Goal: Obtain resource: Obtain resource

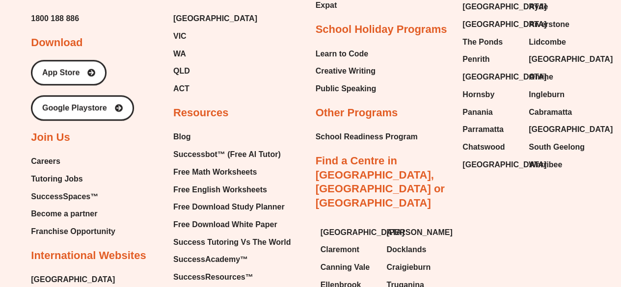
scroll to position [4111, 0]
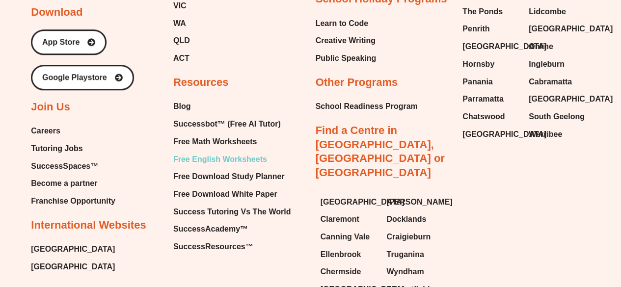
click at [247, 152] on span "Free English Worksheets" at bounding box center [220, 159] width 94 height 15
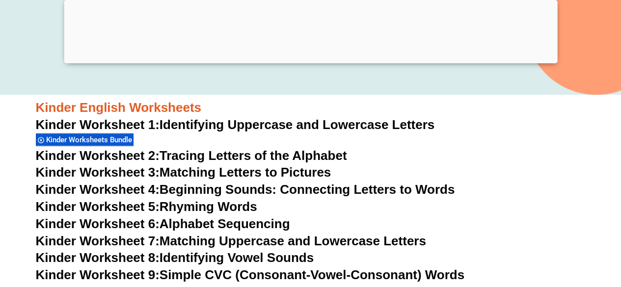
scroll to position [354, 0]
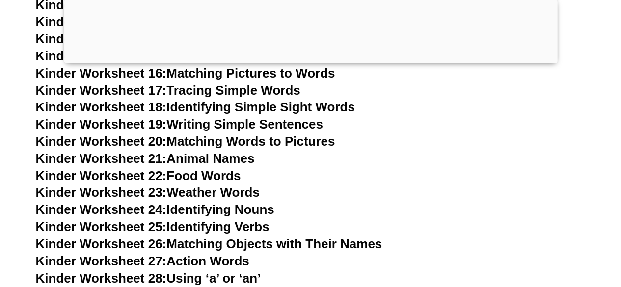
scroll to position [612, 0]
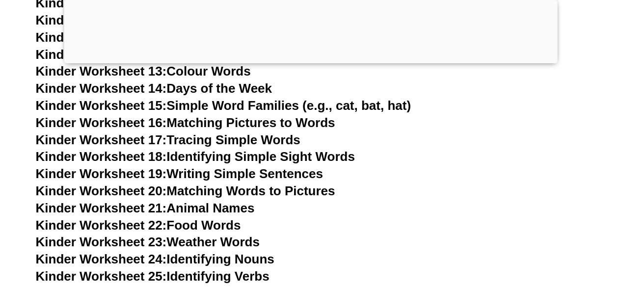
click at [283, 122] on link "Kinder Worksheet 16: Matching Pictures to Words" at bounding box center [185, 122] width 299 height 15
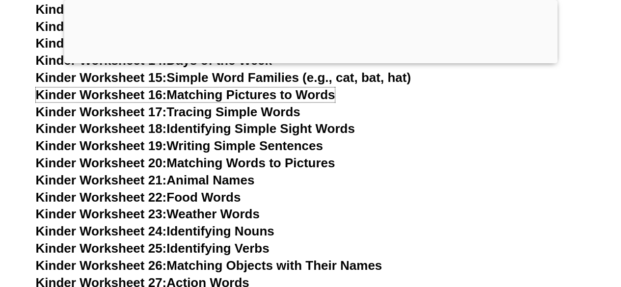
scroll to position [641, 0]
